Goal: Task Accomplishment & Management: Manage account settings

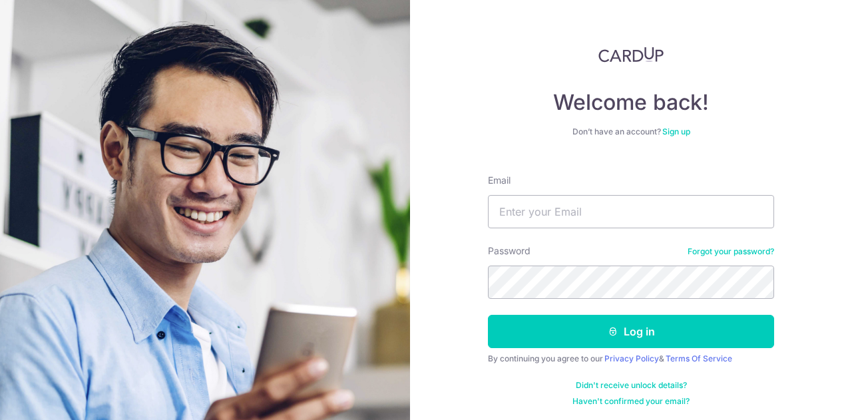
type input "[EMAIL_ADDRESS][DOMAIN_NAME]"
click at [610, 331] on icon "submit" at bounding box center [613, 331] width 11 height 11
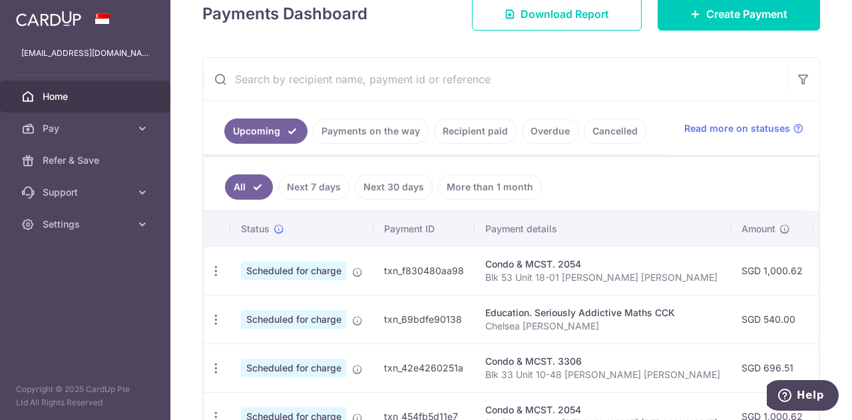
click at [386, 133] on link "Payments on the way" at bounding box center [371, 131] width 116 height 25
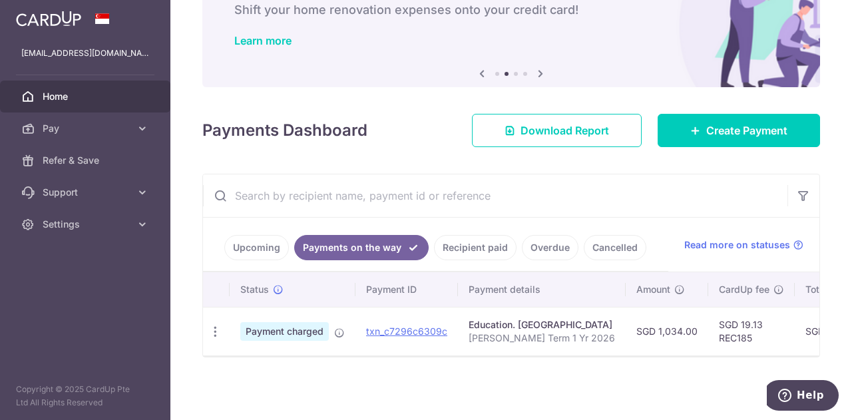
scroll to position [0, 332]
